Goal: Task Accomplishment & Management: Complete application form

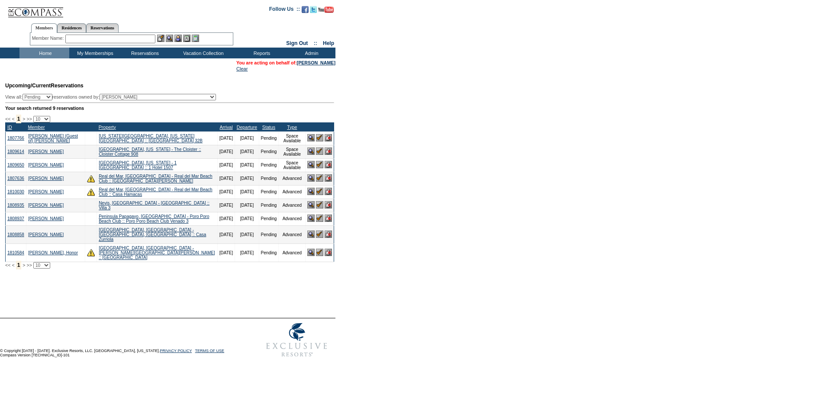
click at [327, 182] on img at bounding box center [328, 177] width 7 height 7
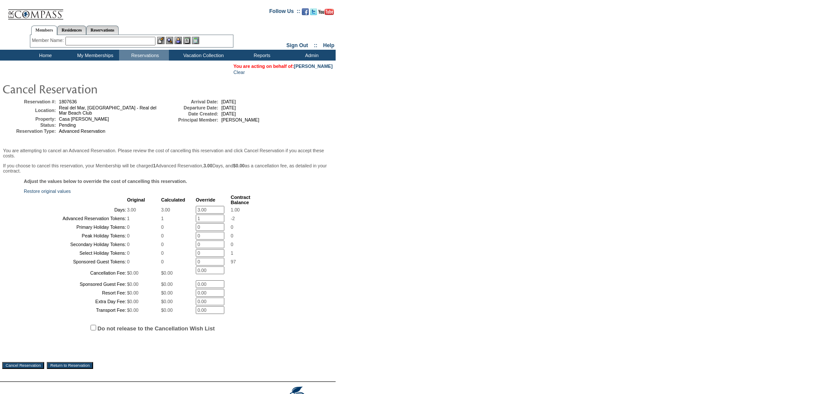
click at [47, 53] on td "Home" at bounding box center [44, 55] width 50 height 11
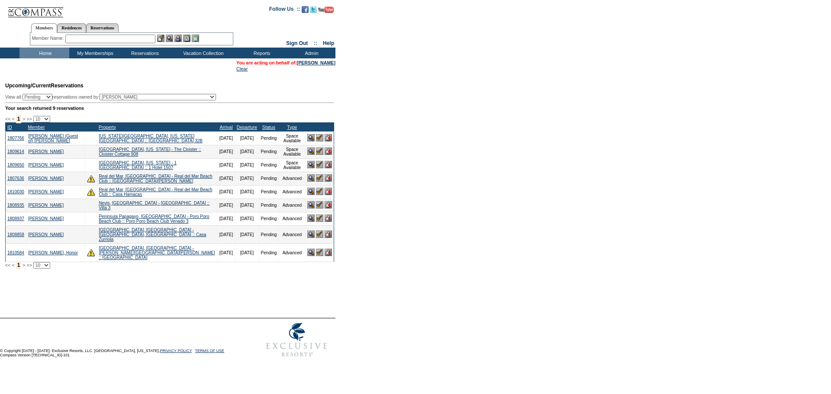
click at [328, 182] on img at bounding box center [328, 177] width 7 height 7
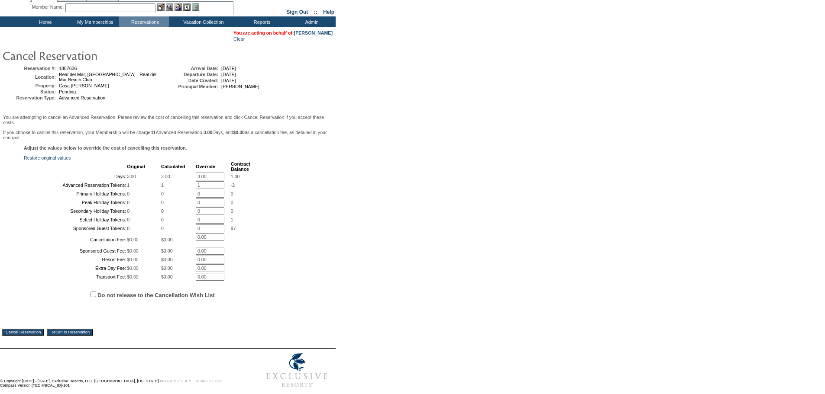
scroll to position [35, 0]
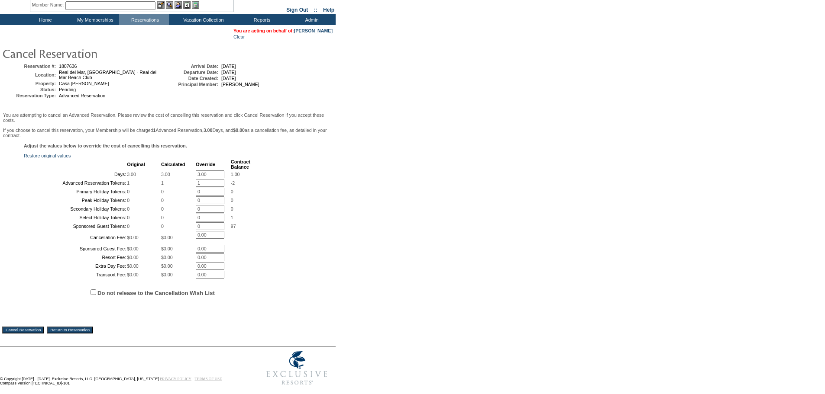
click at [196, 178] on input "3.00" at bounding box center [210, 175] width 29 height 8
type input "0.00"
click at [203, 187] on input "1" at bounding box center [210, 183] width 29 height 8
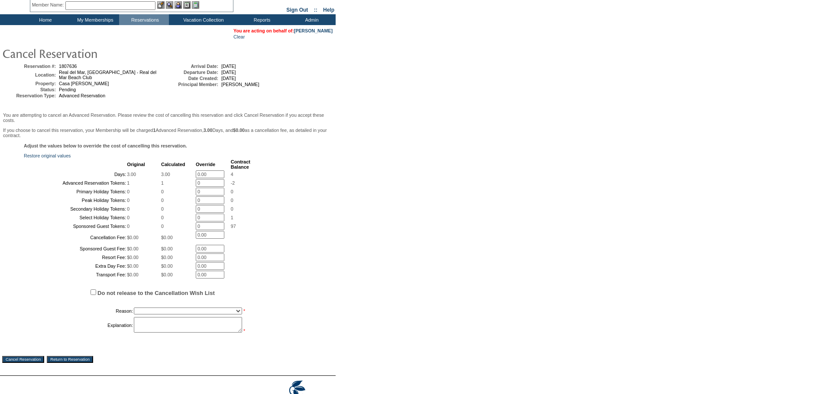
type input "0"
click at [305, 244] on div "Adjust the values below to override the cost of cancelling this reservation. Re…" at bounding box center [167, 243] width 331 height 200
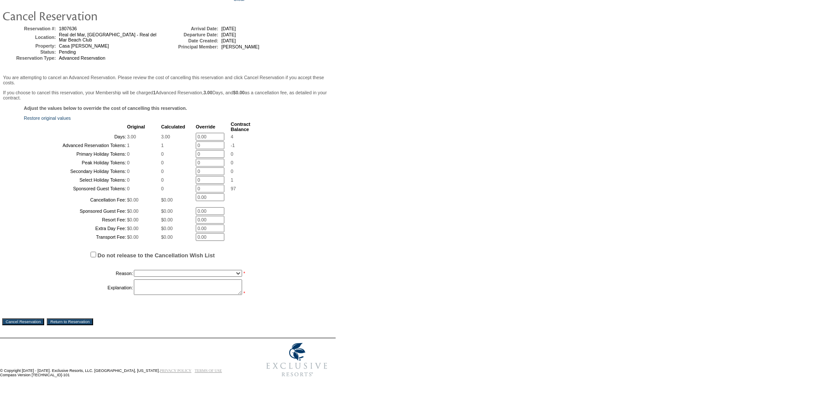
click at [90, 254] on span "Do not release to the Cancellation Wish List" at bounding box center [178, 255] width 309 height 26
click at [95, 253] on input "Do not release to the Cancellation Wish List" at bounding box center [93, 255] width 6 height 6
checkbox input "true"
click at [151, 272] on select "Creating Continuous Stay Days Booked After Cancellation Experiential / Hotel / …" at bounding box center [188, 273] width 108 height 7
select select "1026"
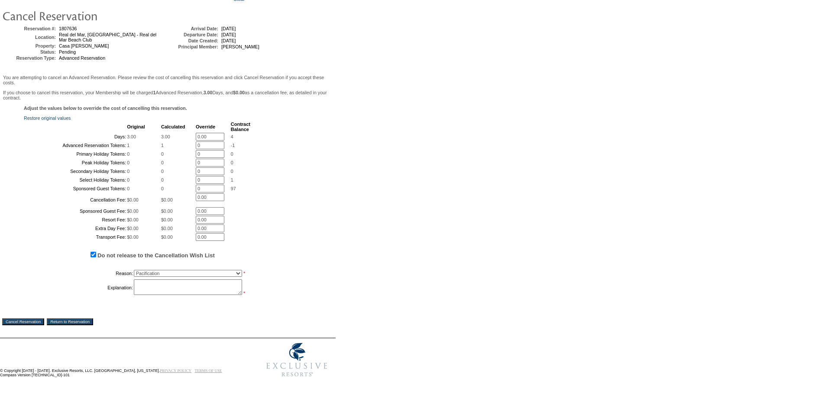
click at [134, 270] on select "Creating Continuous Stay Days Booked After Cancellation Experiential / Hotel / …" at bounding box center [188, 273] width 108 height 7
click at [147, 283] on textarea at bounding box center [188, 288] width 108 height 16
click at [164, 289] on textarea "Still trying to figure out the best option given construction. I have asked the…" at bounding box center [188, 288] width 108 height 16
click at [177, 289] on textarea "Still trying to figure out the best option given construction. I have asked the…" at bounding box center [188, 288] width 108 height 16
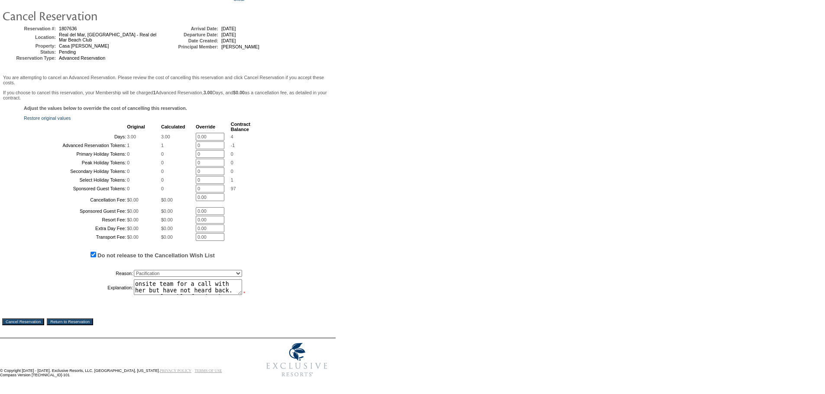
click at [165, 290] on textarea "Still trying to figure out the best option given construction. I have asked the…" at bounding box center [188, 288] width 108 height 16
click at [166, 290] on textarea "Still trying to figure out the best option given construction. I have asked the…" at bounding box center [188, 288] width 108 height 16
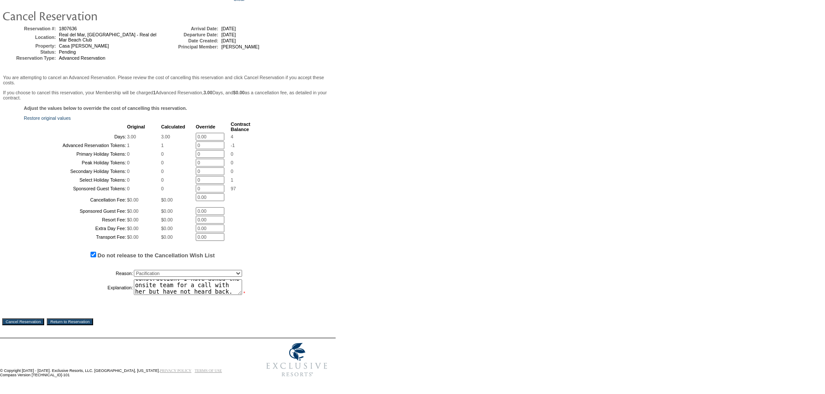
scroll to position [39, 0]
click at [176, 290] on textarea "Still trying to figure out the best option given construction. I have asked the…" at bounding box center [188, 288] width 108 height 16
click at [171, 287] on textarea "Still trying to figure out the best option given construction. I have asked the…" at bounding box center [188, 288] width 108 height 16
type textarea "Still trying to figure out the best option given construction. I have asked the…"
click at [53, 280] on td "Explanation:" at bounding box center [79, 288] width 108 height 16
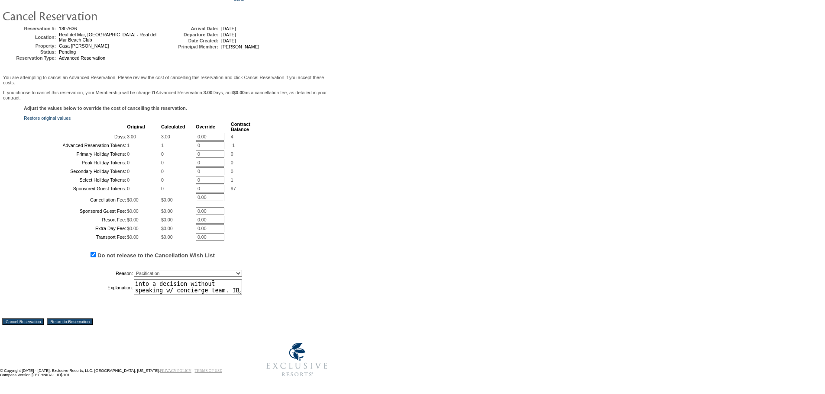
scroll to position [116, 0]
click at [172, 295] on textarea "Still trying to figure out the best option given construction. I have asked the…" at bounding box center [188, 288] width 108 height 16
click at [167, 295] on textarea "Still trying to figure out the best option given construction. I have asked the…" at bounding box center [188, 288] width 108 height 16
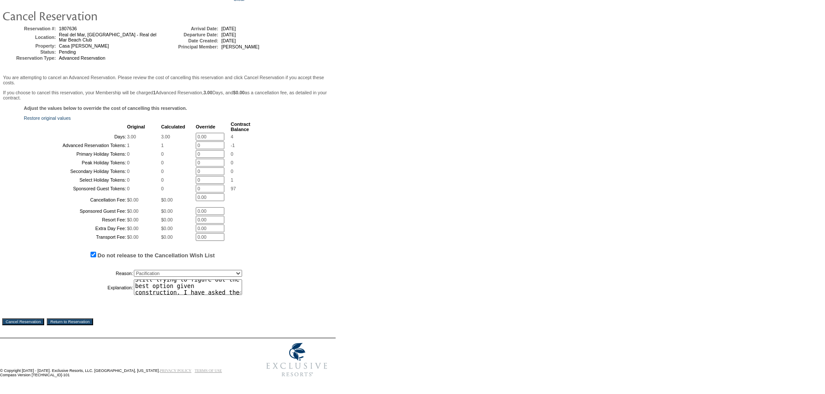
click at [174, 295] on textarea "Still trying to figure out the best option given construction. I have asked the…" at bounding box center [188, 288] width 108 height 16
click at [187, 295] on textarea "Still trying to figure out the best option given construction. I have asked the…" at bounding box center [188, 288] width 108 height 16
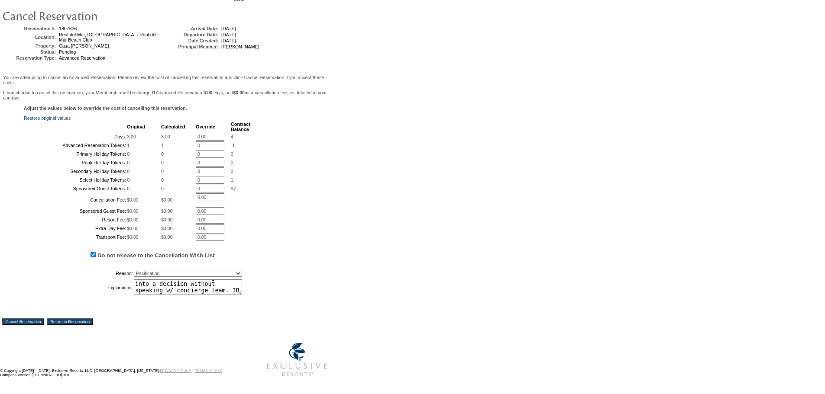
click at [164, 306] on div "Adjust the values below to override the cost of cancelling this reservation. Re…" at bounding box center [167, 206] width 331 height 200
click at [167, 295] on textarea "Still trying to figure out the best option given construction. I have asked the…" at bounding box center [188, 288] width 108 height 16
click at [160, 295] on textarea "Still trying to figure out the best option given construction. I have asked the…" at bounding box center [188, 288] width 108 height 16
click at [25, 325] on input "Cancel Reservation" at bounding box center [23, 322] width 42 height 7
